Goal: Transaction & Acquisition: Purchase product/service

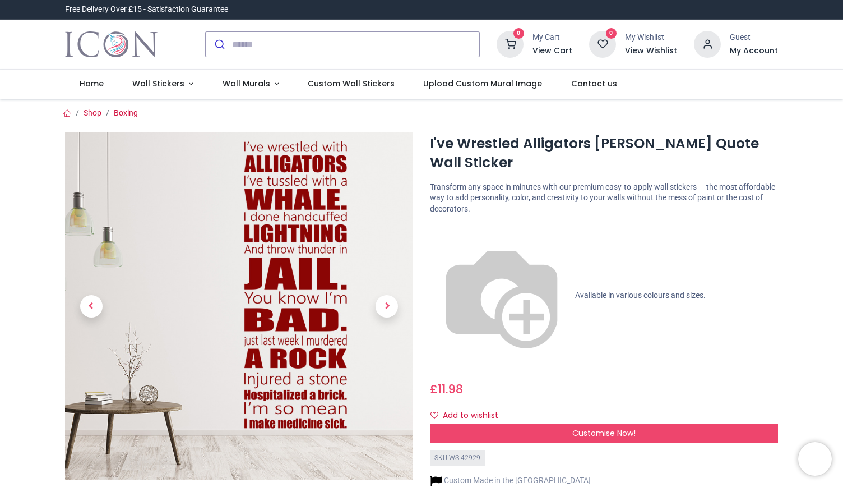
scroll to position [233, 0]
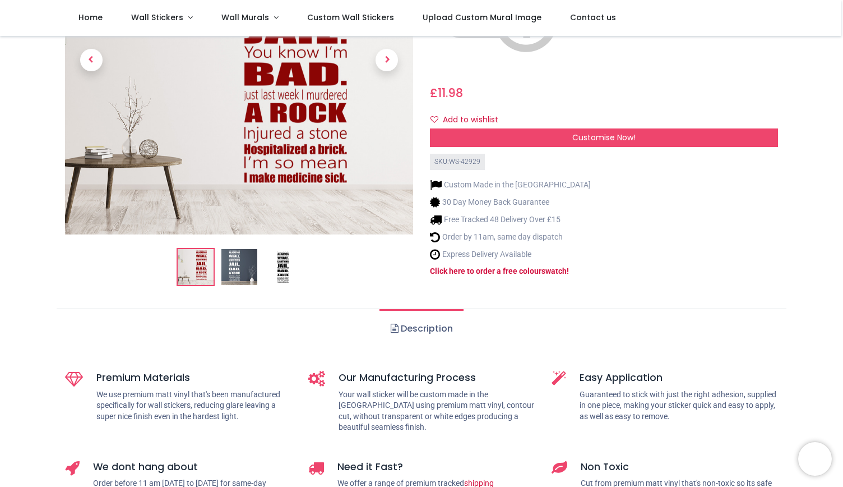
click at [239, 249] on img at bounding box center [240, 267] width 36 height 36
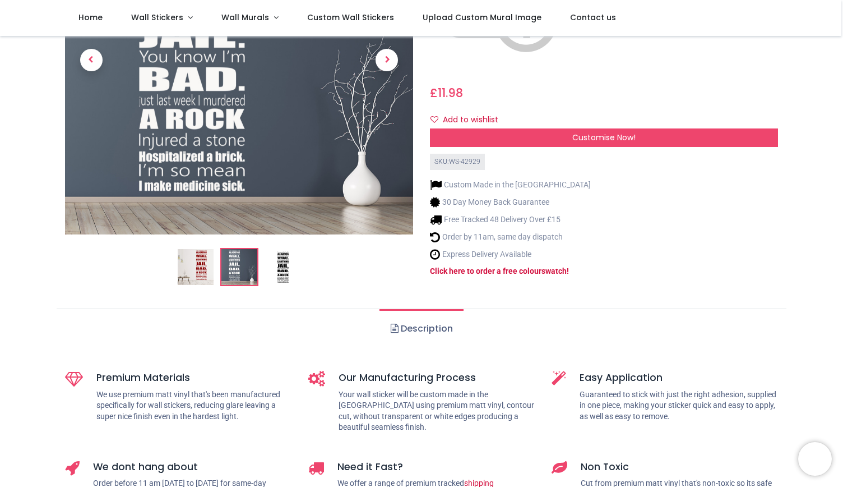
click at [284, 249] on img at bounding box center [283, 267] width 36 height 36
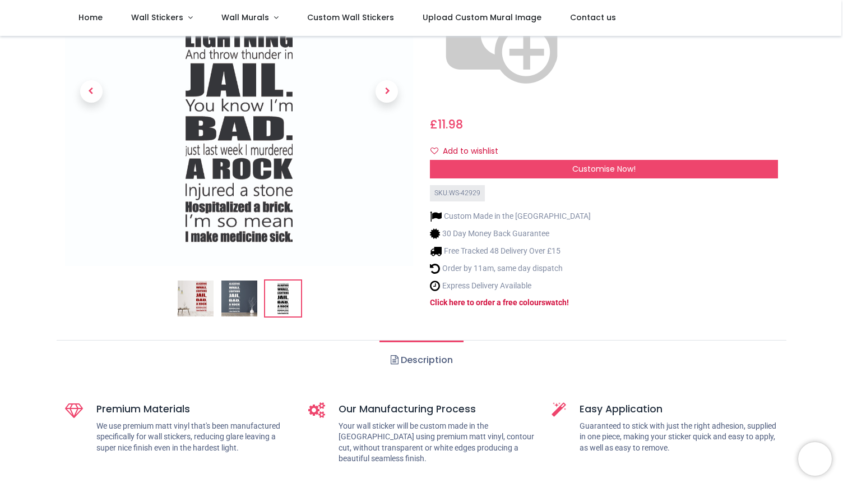
scroll to position [202, 0]
click at [411, 340] on link "Description" at bounding box center [422, 359] width 84 height 39
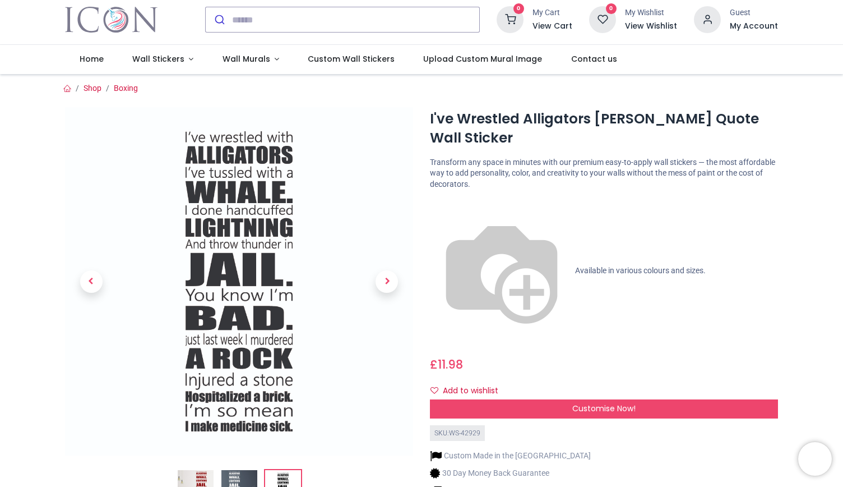
scroll to position [0, 0]
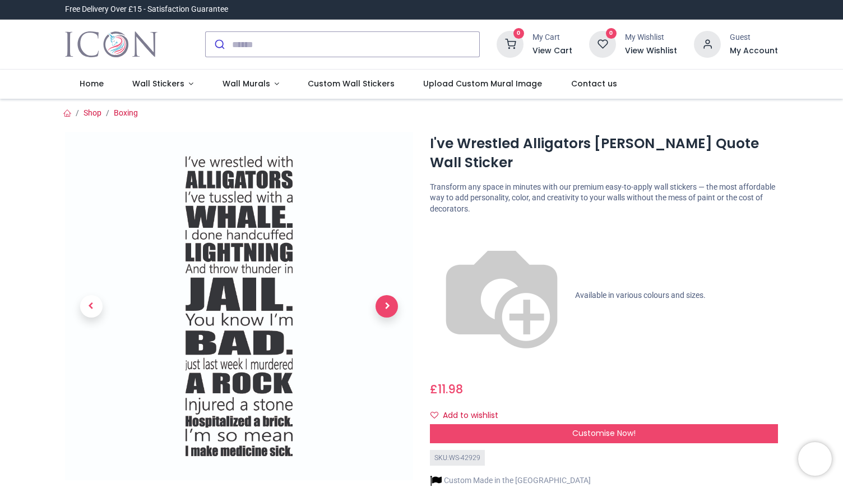
click at [387, 304] on span "Next" at bounding box center [387, 306] width 22 height 22
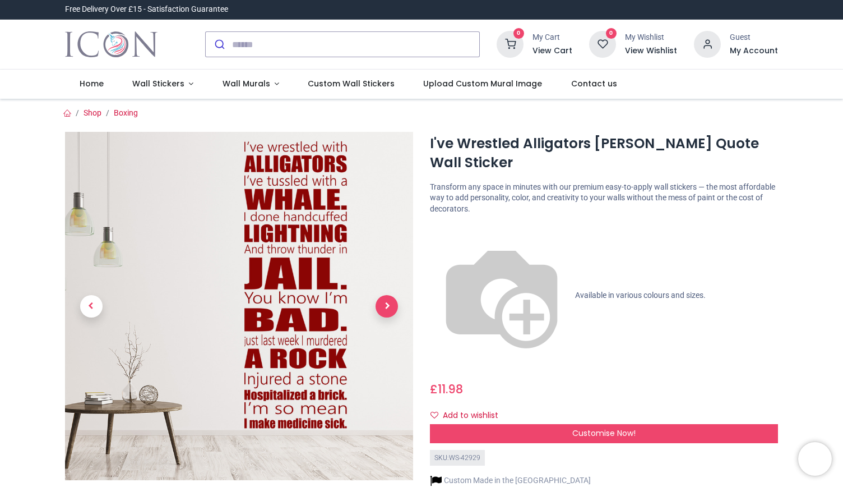
click at [387, 304] on span "Next" at bounding box center [387, 306] width 22 height 22
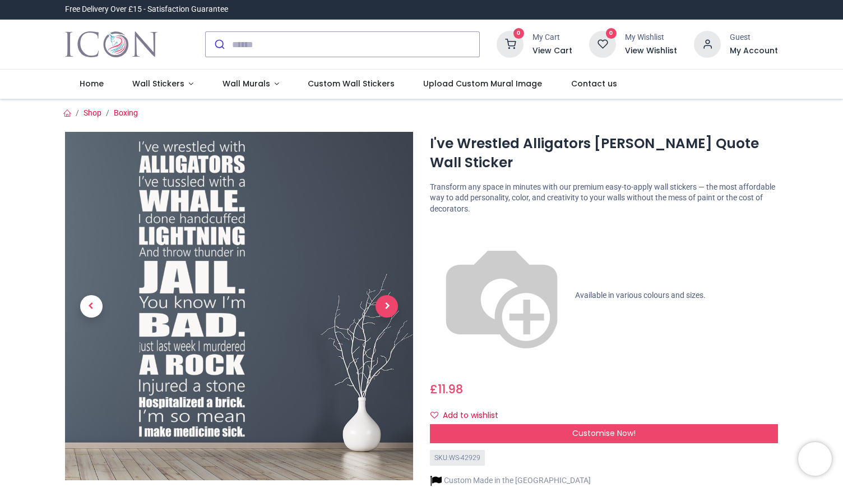
click at [387, 304] on span "Next" at bounding box center [387, 306] width 22 height 22
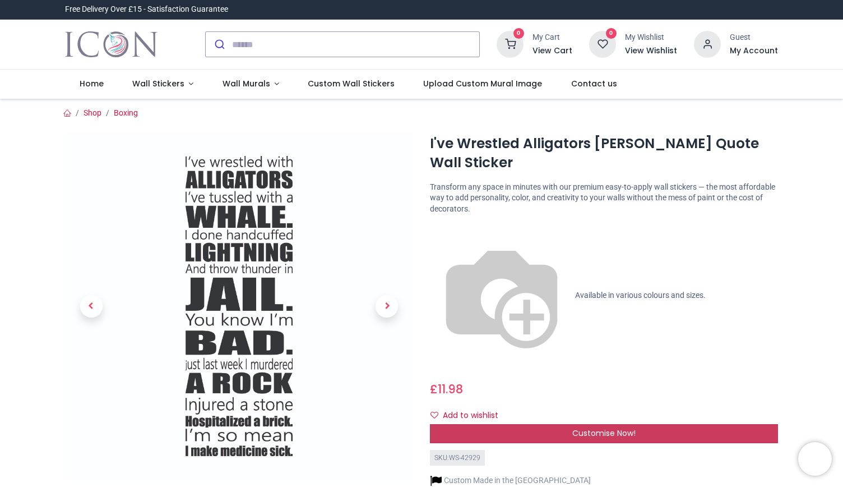
click at [588, 427] on span "Customise Now!" at bounding box center [604, 432] width 63 height 11
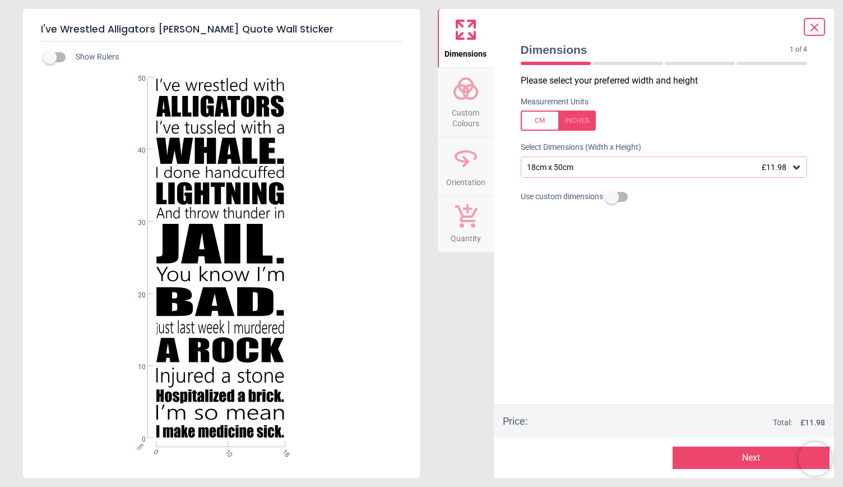
click at [785, 170] on span "£11.98" at bounding box center [774, 167] width 25 height 9
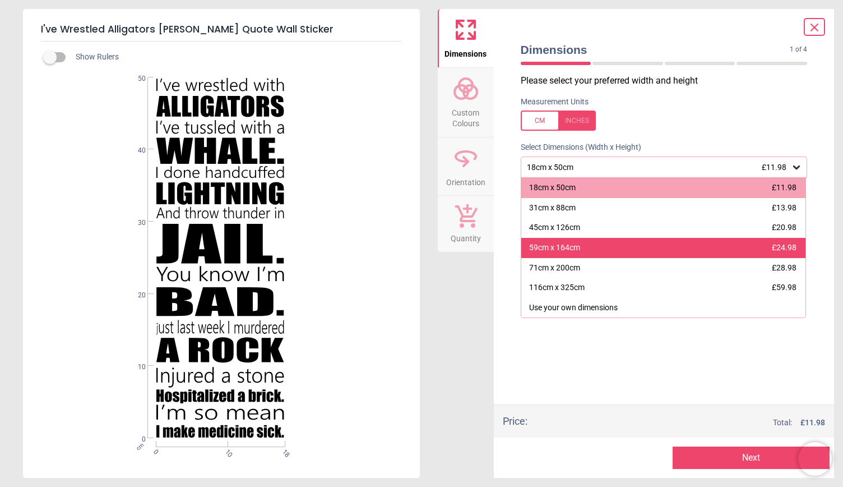
click at [644, 251] on div "59cm x 164cm £24.98" at bounding box center [664, 248] width 285 height 20
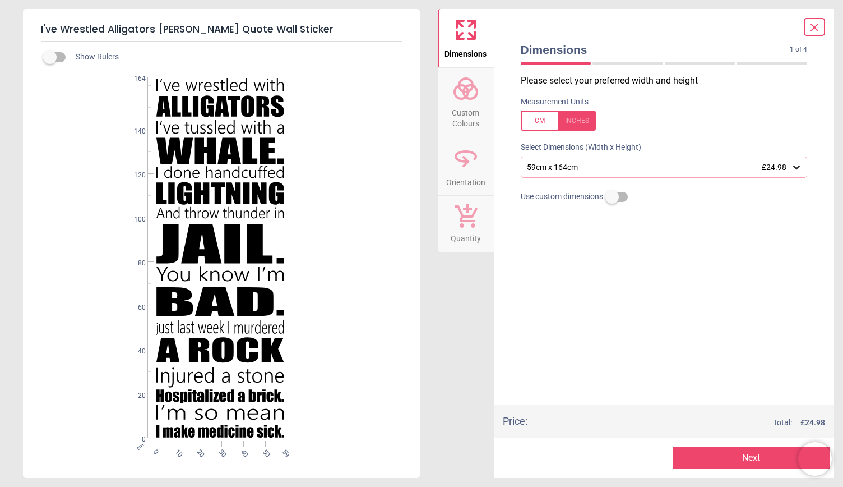
click at [813, 27] on icon at bounding box center [814, 27] width 13 height 13
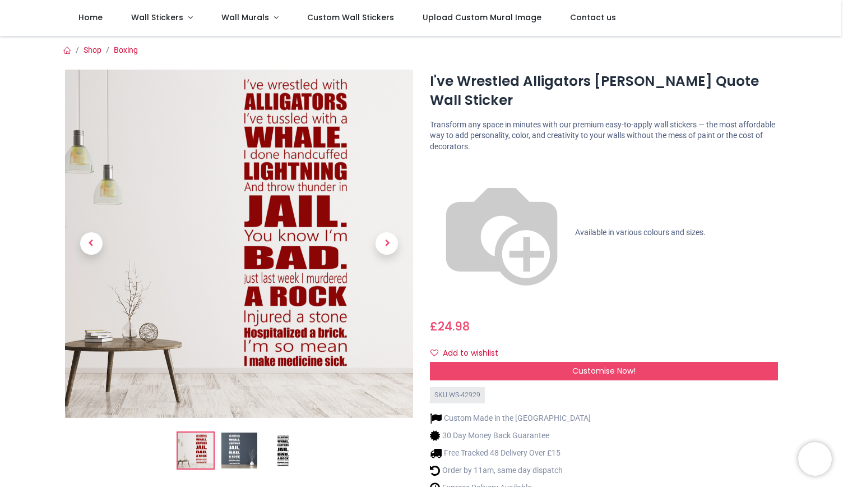
scroll to position [140, 0]
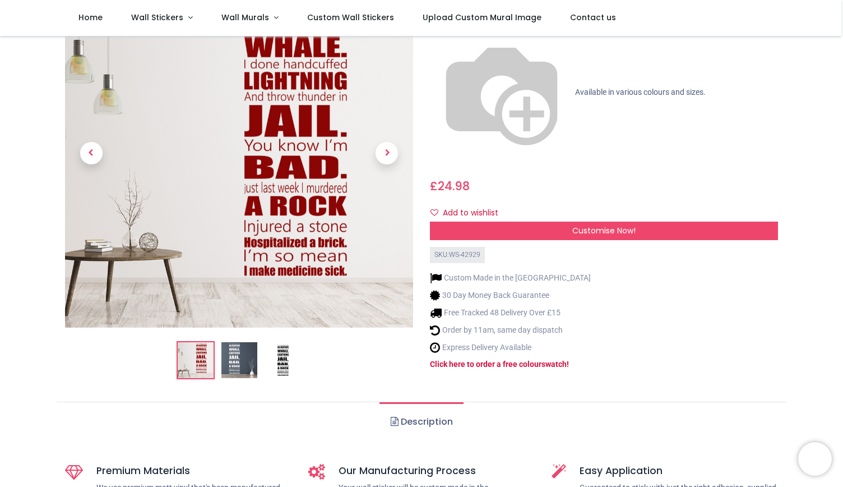
click at [280, 342] on img at bounding box center [283, 360] width 36 height 36
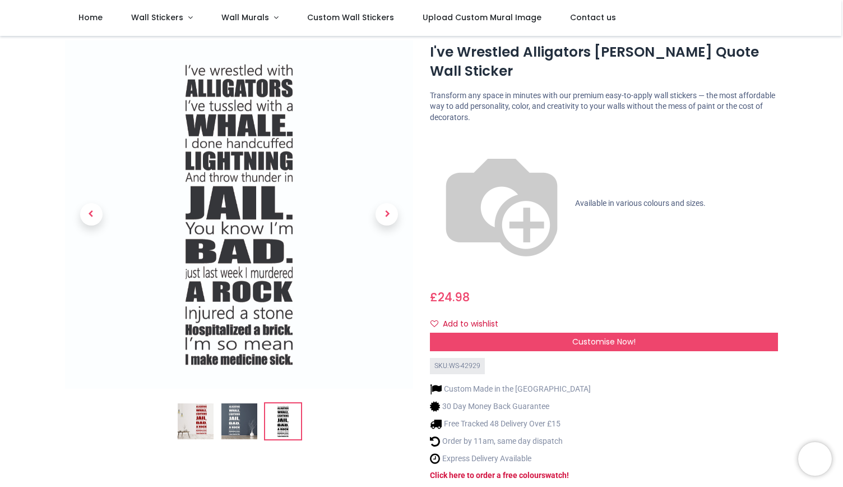
scroll to position [31, 0]
